Goal: Check status: Check status

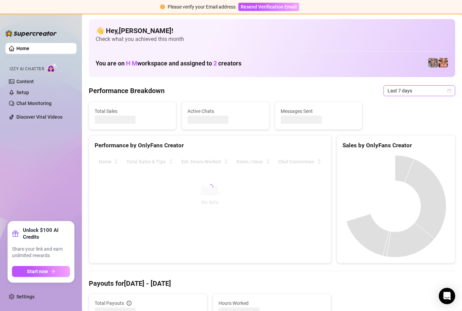
click at [447, 91] on icon "calendar" at bounding box center [449, 91] width 4 height 4
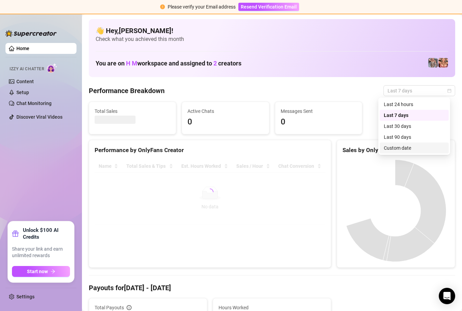
click at [418, 148] on div "Custom date" at bounding box center [414, 148] width 61 height 8
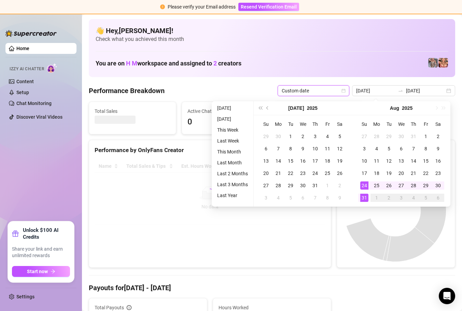
type input "[DATE]"
click at [363, 197] on div "31" at bounding box center [364, 198] width 8 height 8
type input "[DATE]"
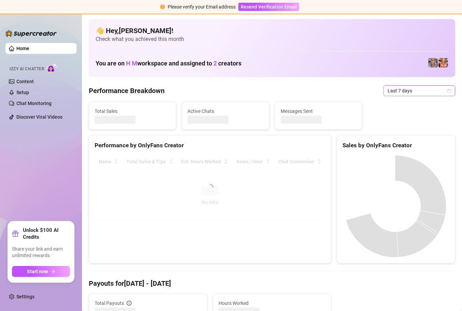
click at [447, 89] on icon "calendar" at bounding box center [449, 91] width 4 height 4
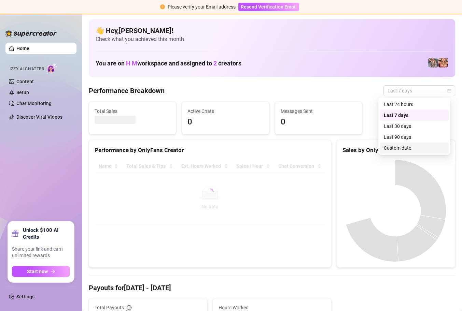
click at [427, 145] on div "Custom date" at bounding box center [414, 148] width 61 height 8
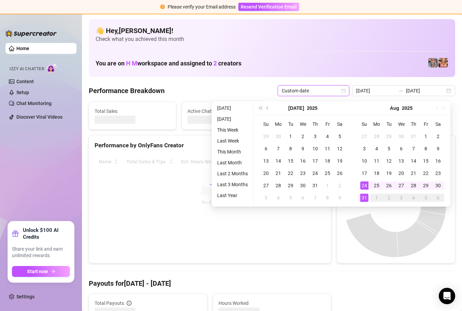
type input "[DATE]"
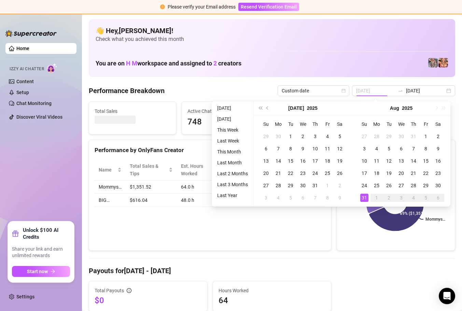
click at [364, 198] on div "31" at bounding box center [364, 198] width 8 height 8
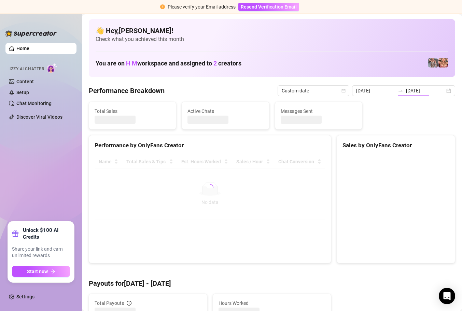
type input "[DATE]"
